Goal: Navigation & Orientation: Find specific page/section

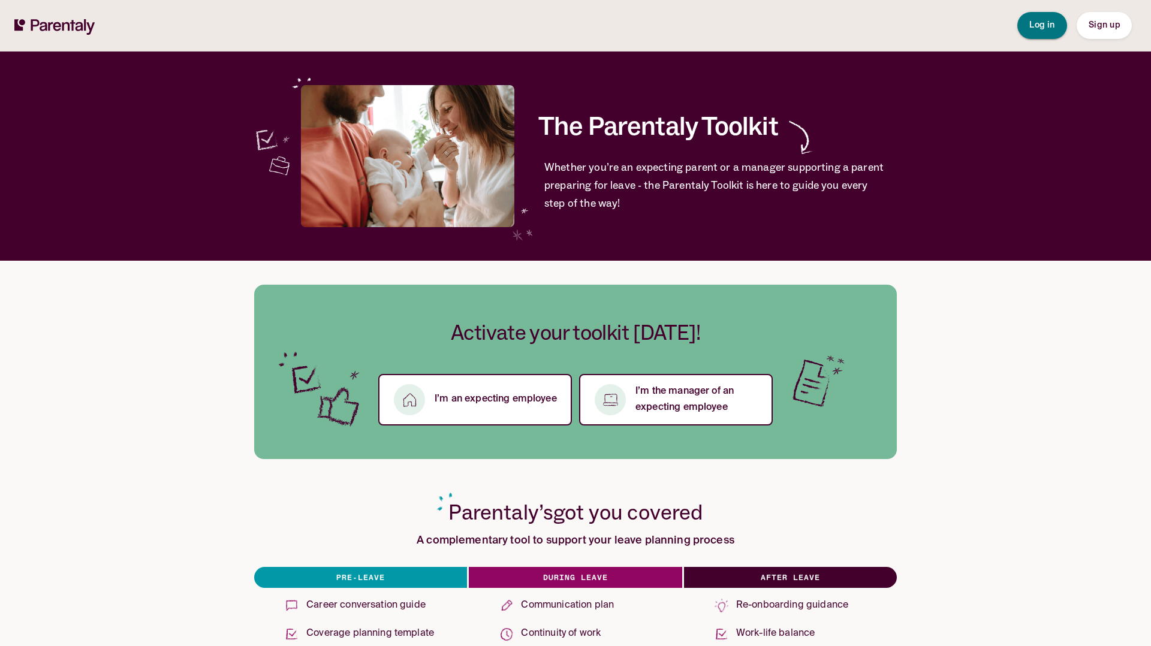
click at [1047, 32] on button "Log in" at bounding box center [1042, 25] width 50 height 27
